Goal: Ask a question

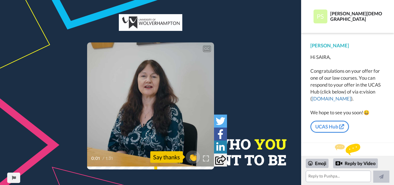
scroll to position [9, 0]
click at [315, 96] on link "[DOMAIN_NAME]" at bounding box center [331, 98] width 39 height 6
click at [328, 175] on textarea at bounding box center [338, 176] width 65 height 12
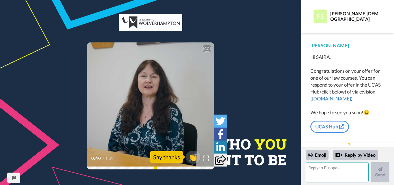
scroll to position [8, 0]
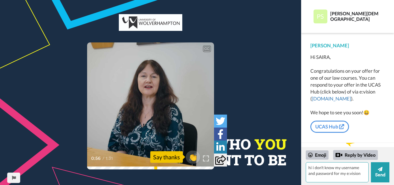
type textarea "hi i don't know my username and password for my e:vision"
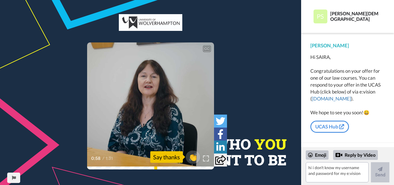
scroll to position [42, 0]
click at [314, 170] on textarea "hi i don't know my username and password for my e:vision" at bounding box center [337, 172] width 63 height 20
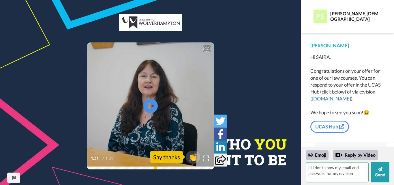
type textarea "hi i don't know my email and password for my e:vision"
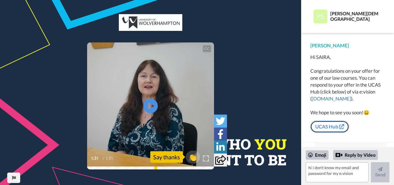
click at [327, 126] on link "UCAS Hub" at bounding box center [329, 127] width 39 height 12
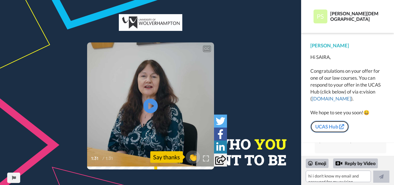
scroll to position [57, 0]
click at [328, 97] on link "[DOMAIN_NAME]" at bounding box center [331, 98] width 39 height 6
click at [319, 99] on link "[DOMAIN_NAME]" at bounding box center [331, 98] width 39 height 6
click at [155, 111] on icon at bounding box center [150, 105] width 15 height 15
click at [317, 131] on link "UCAS Hub" at bounding box center [329, 127] width 39 height 12
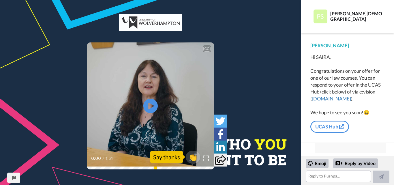
click at [353, 162] on div "Reply by Video" at bounding box center [355, 163] width 45 height 10
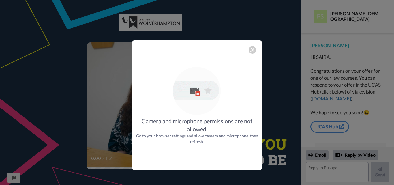
click at [250, 52] on img at bounding box center [252, 50] width 5 height 5
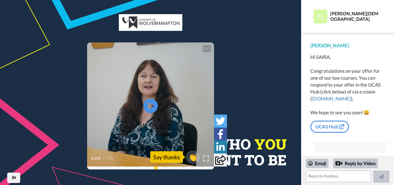
click at [163, 107] on video at bounding box center [150, 105] width 127 height 127
